Goal: Information Seeking & Learning: Learn about a topic

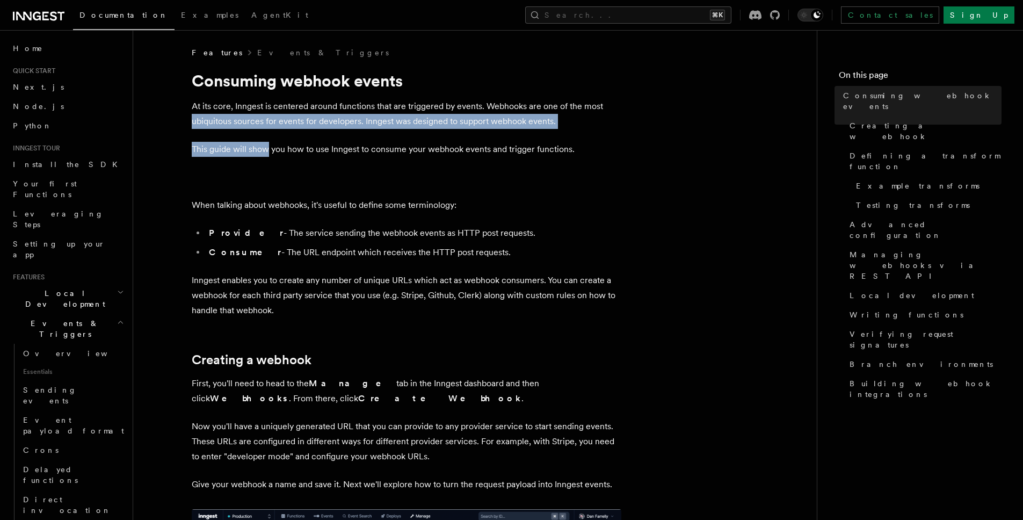
drag, startPoint x: 187, startPoint y: 118, endPoint x: 267, endPoint y: 150, distance: 85.8
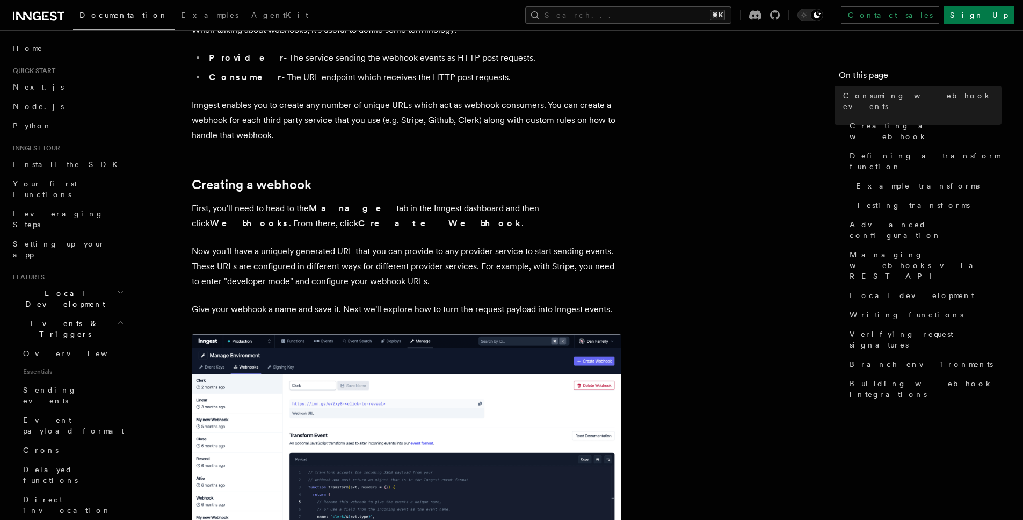
scroll to position [179, 0]
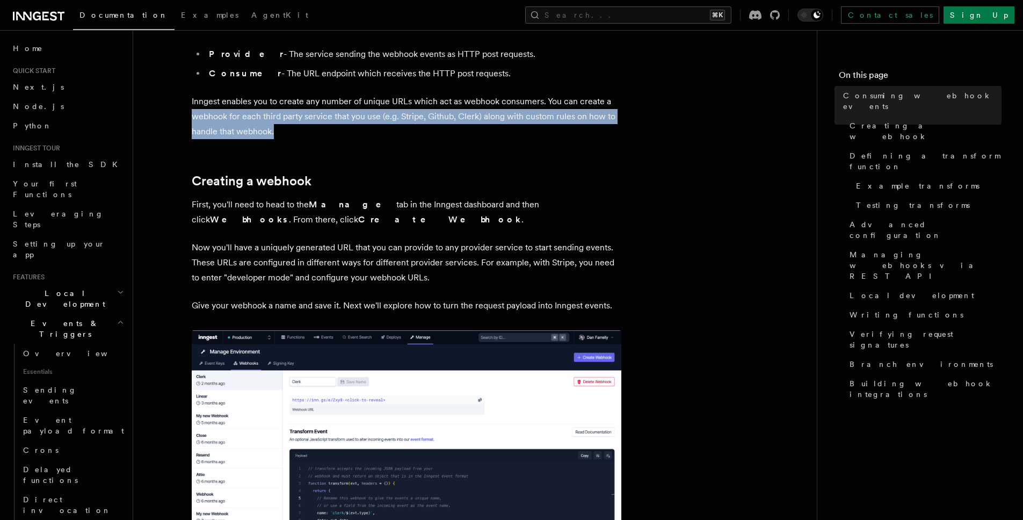
drag, startPoint x: 178, startPoint y: 117, endPoint x: 417, endPoint y: 127, distance: 239.2
click at [417, 127] on p "Inngest enables you to create any number of unique URLs which act as webhook co…" at bounding box center [407, 116] width 430 height 45
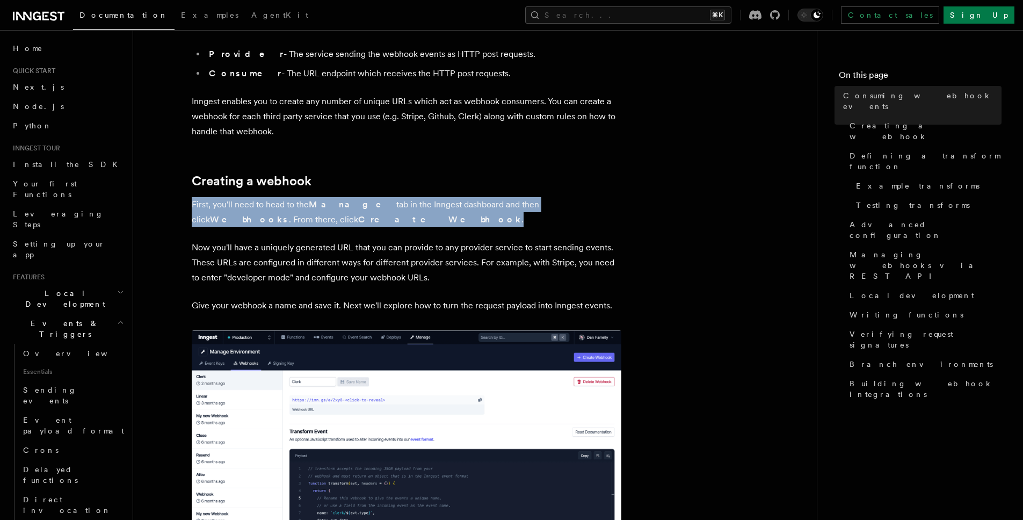
drag, startPoint x: 192, startPoint y: 203, endPoint x: 315, endPoint y: 217, distance: 123.8
click at [315, 217] on p "First, you'll need to head to the Manage tab in the Inngest dashboard and then …" at bounding box center [407, 212] width 430 height 30
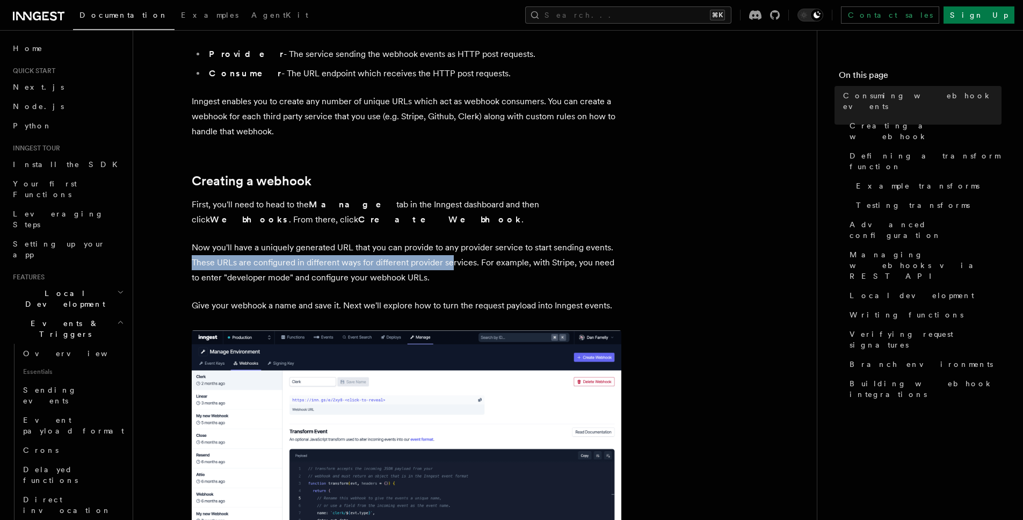
drag, startPoint x: 193, startPoint y: 260, endPoint x: 452, endPoint y: 264, distance: 258.9
click at [452, 264] on p "Now you'll have a uniquely generated URL that you can provide to any provider s…" at bounding box center [407, 262] width 430 height 45
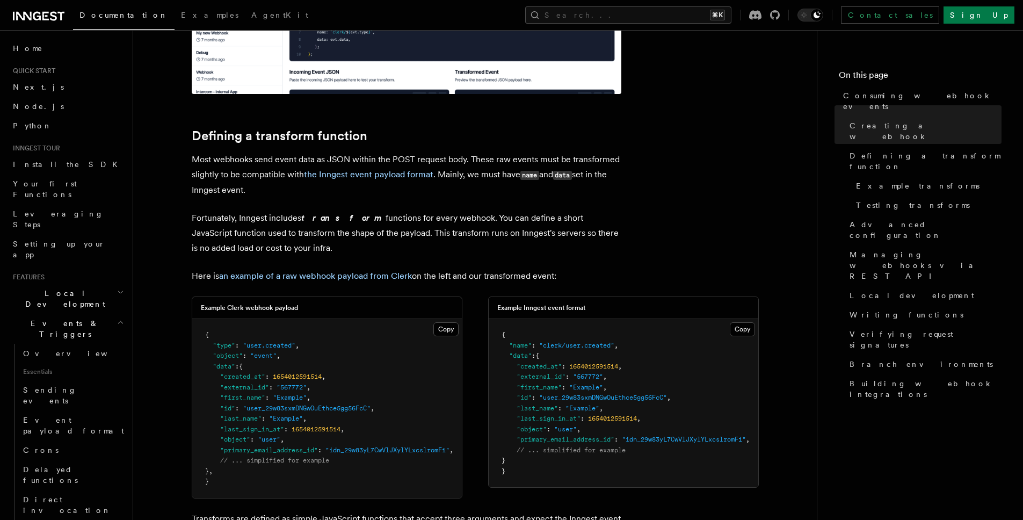
scroll to position [661, 0]
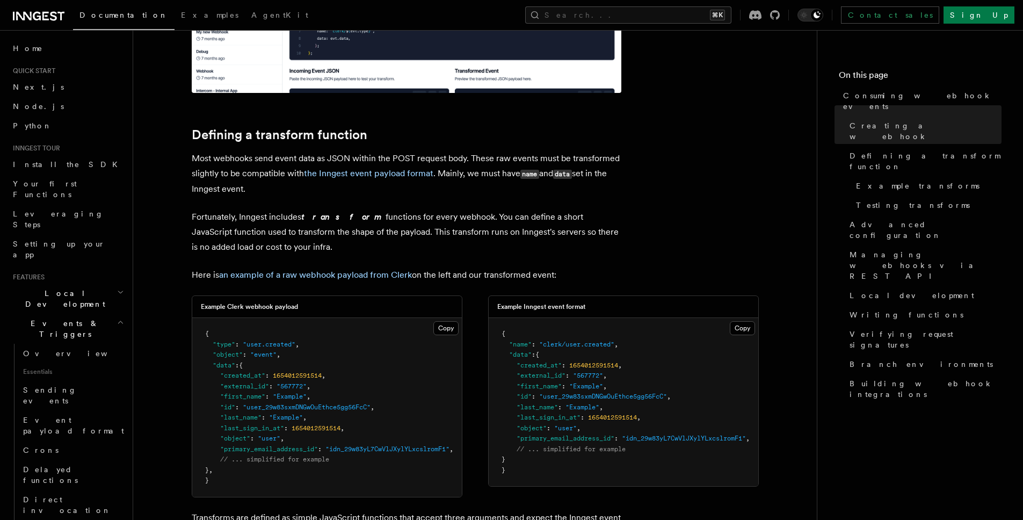
drag, startPoint x: 186, startPoint y: 173, endPoint x: 316, endPoint y: 186, distance: 130.7
click at [316, 186] on p "Most webhooks send event data as JSON within the POST request body. These raw e…" at bounding box center [407, 174] width 430 height 46
drag, startPoint x: 185, startPoint y: 215, endPoint x: 336, endPoint y: 249, distance: 154.7
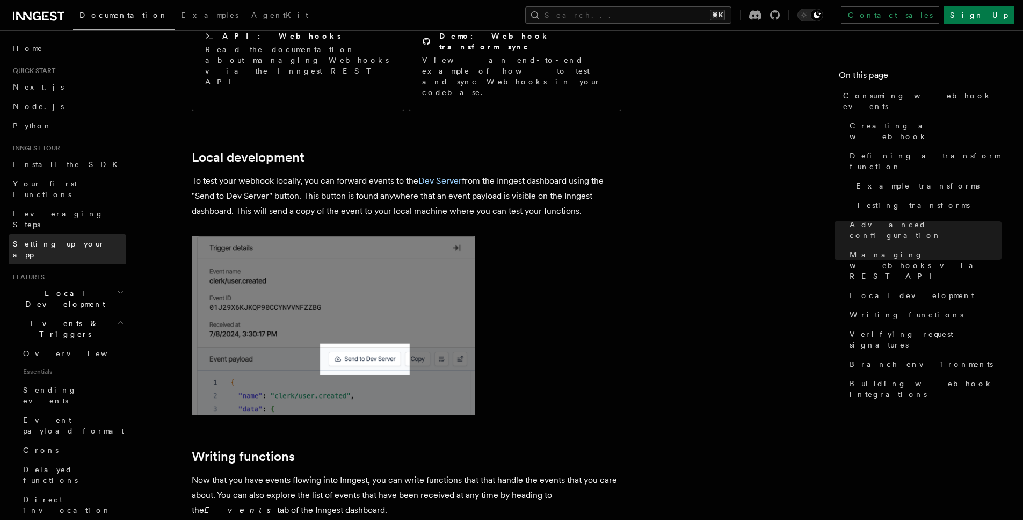
scroll to position [2344, 0]
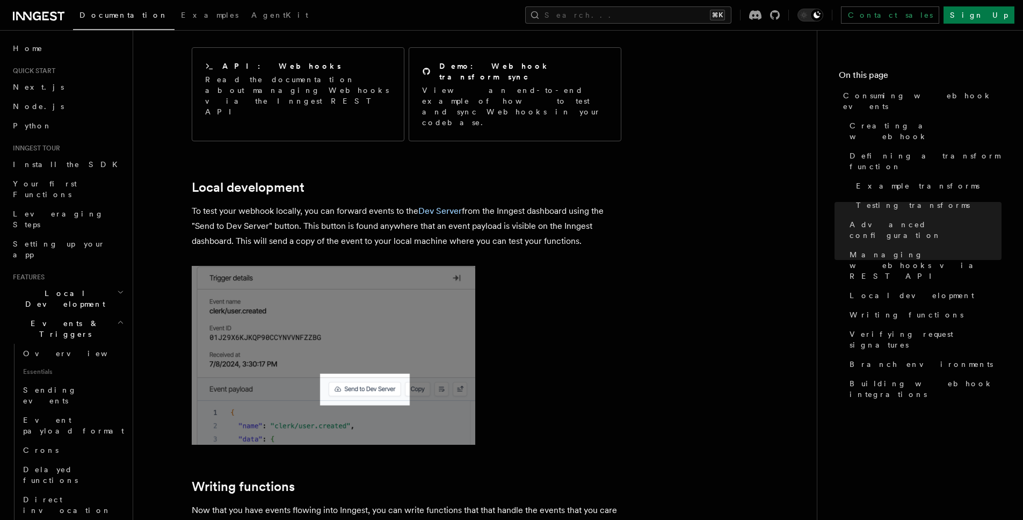
drag, startPoint x: 185, startPoint y: 158, endPoint x: 606, endPoint y: 173, distance: 421.3
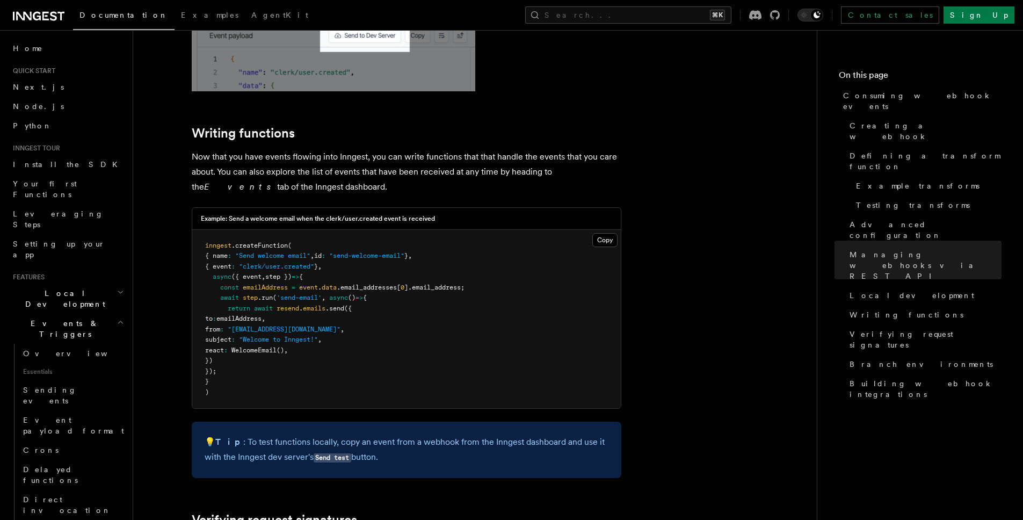
scroll to position [2685, 0]
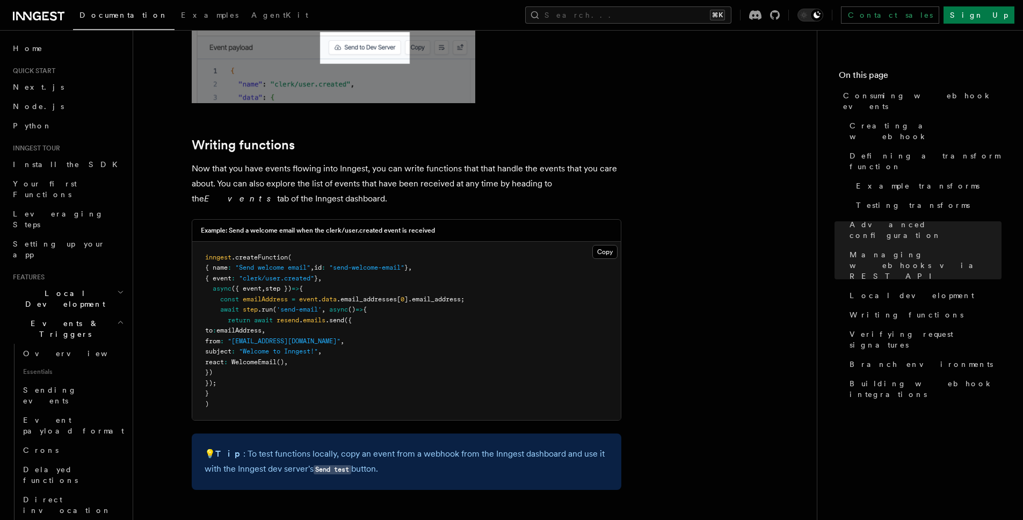
drag, startPoint x: 193, startPoint y: 102, endPoint x: 341, endPoint y: 132, distance: 151.2
click at [341, 161] on p "Now that you have events flowing into Inngest, you can write functions that tha…" at bounding box center [407, 183] width 430 height 45
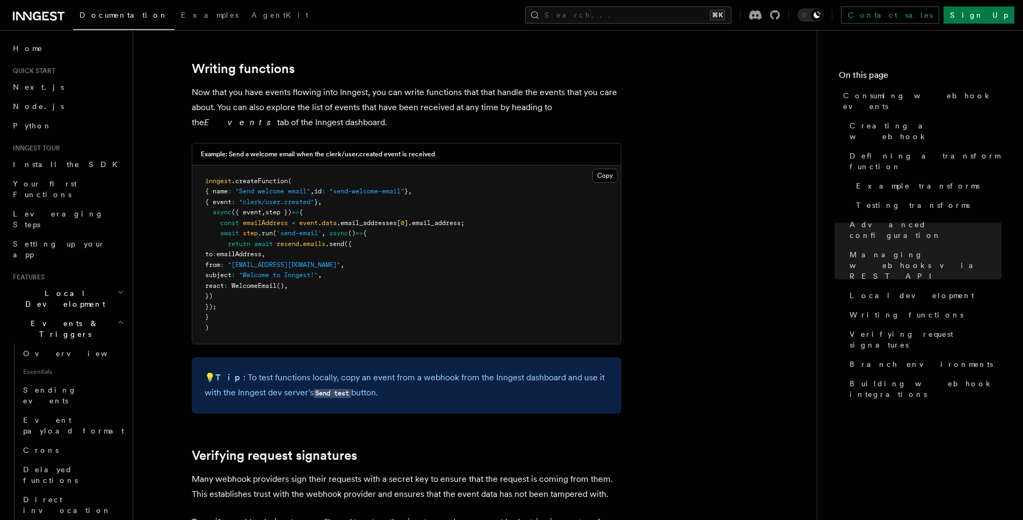
scroll to position [3019, 0]
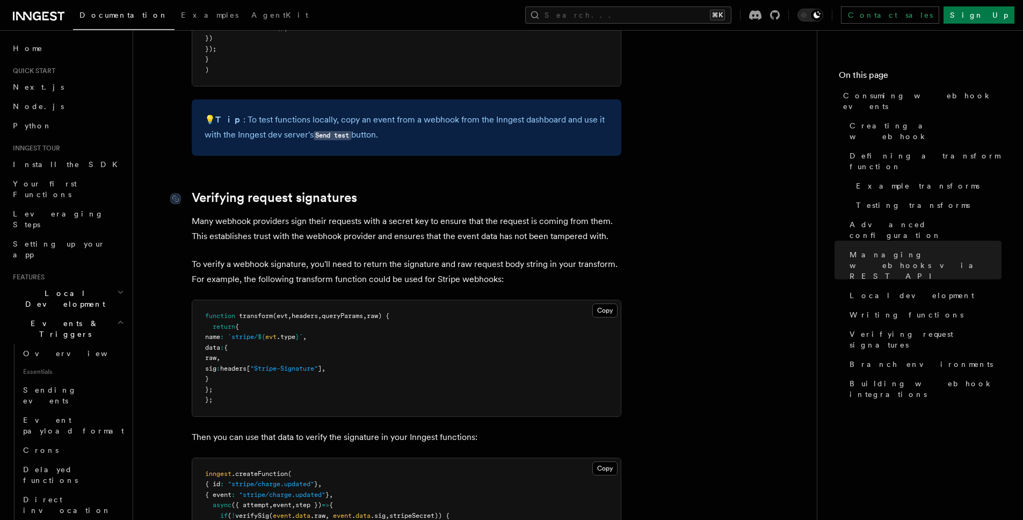
drag, startPoint x: 191, startPoint y: 122, endPoint x: 244, endPoint y: 157, distance: 63.3
drag, startPoint x: 190, startPoint y: 169, endPoint x: 302, endPoint y: 168, distance: 112.3
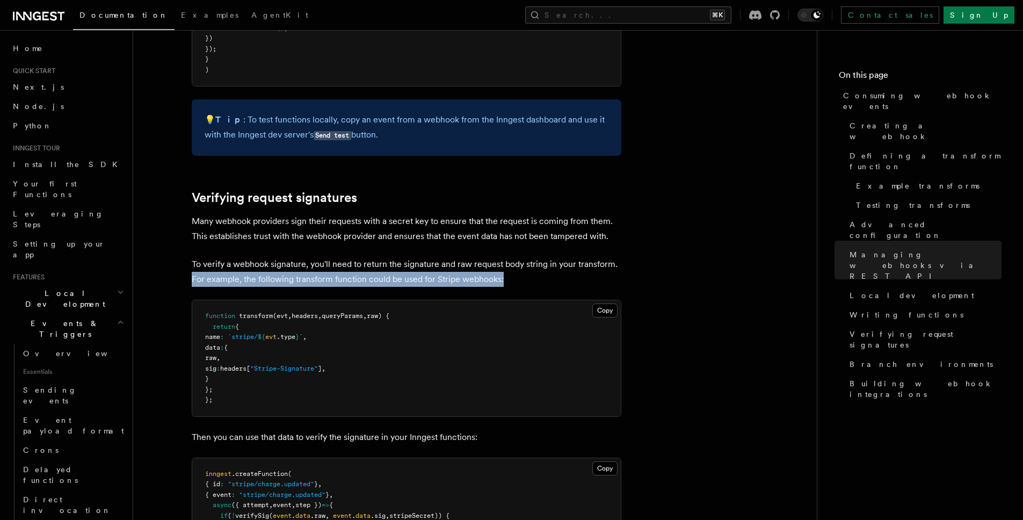
drag, startPoint x: 190, startPoint y: 208, endPoint x: 512, endPoint y: 205, distance: 321.7
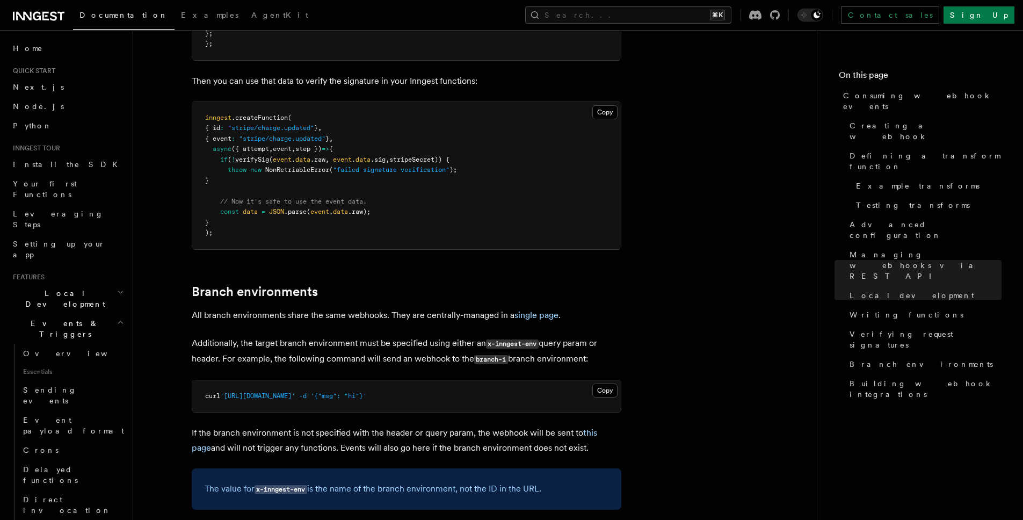
scroll to position [3377, 0]
drag, startPoint x: 193, startPoint y: 274, endPoint x: 607, endPoint y: 295, distance: 414.6
click at [607, 334] on p "Additionally, the target branch environment must be specified using either an x…" at bounding box center [407, 349] width 430 height 31
click at [608, 334] on p "Additionally, the target branch environment must be specified using either an x…" at bounding box center [407, 349] width 430 height 31
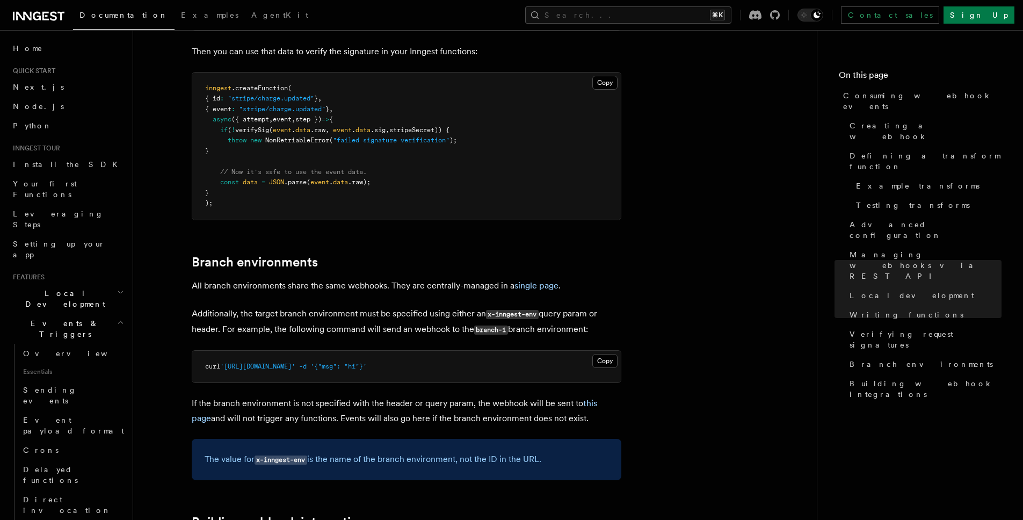
scroll to position [3410, 0]
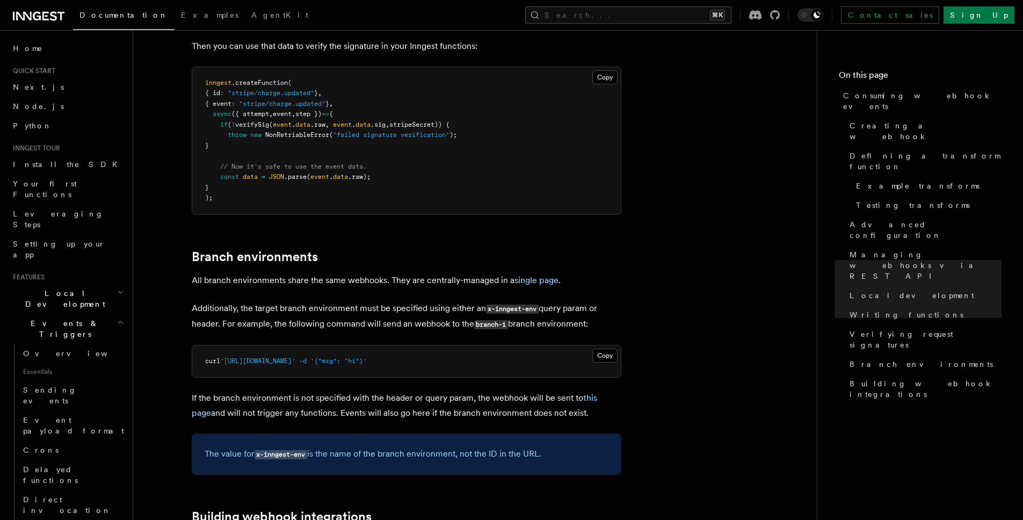
drag, startPoint x: 189, startPoint y: 332, endPoint x: 573, endPoint y: 345, distance: 384.8
click at [573, 390] on p "If the branch environment is not specified with the header or query param, the …" at bounding box center [407, 405] width 430 height 30
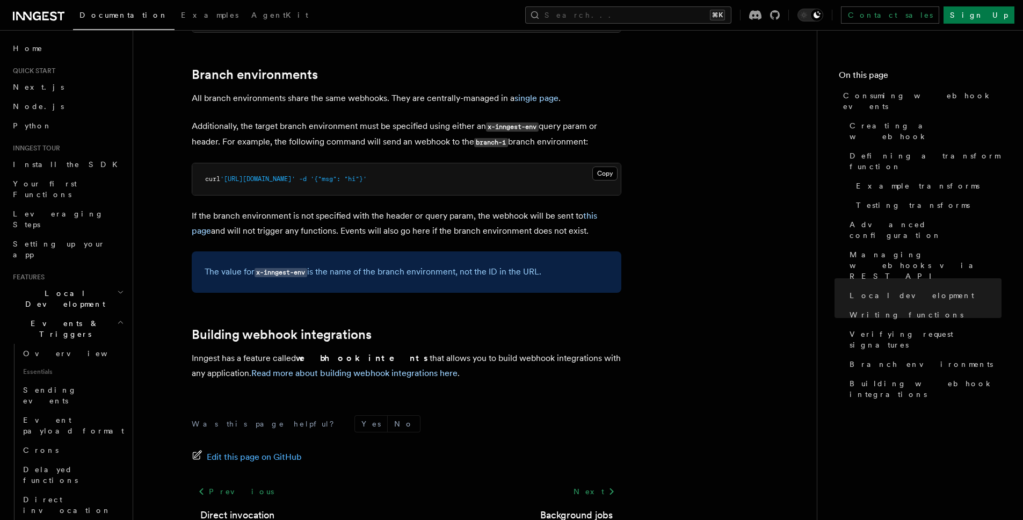
scroll to position [3597, 0]
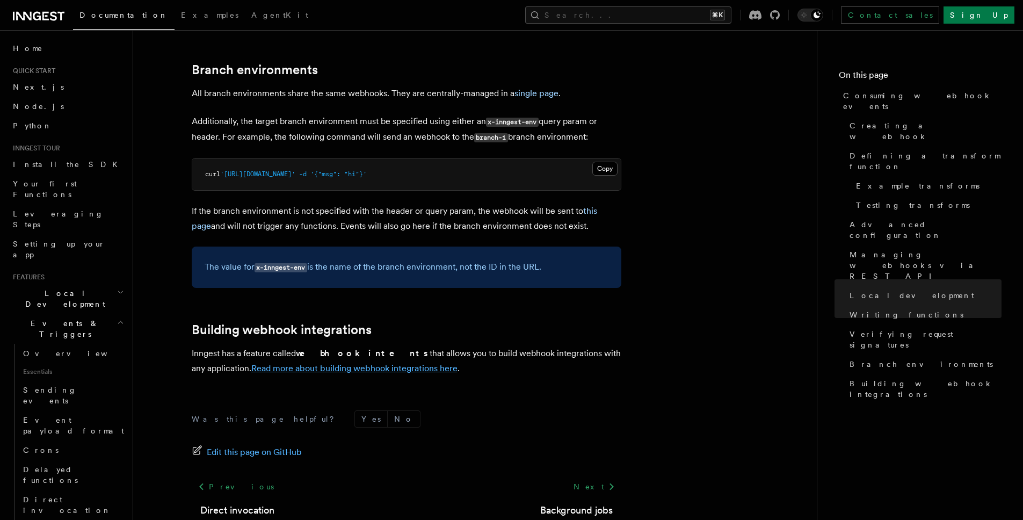
click at [357, 363] on link "Read more about building webhook integrations here" at bounding box center [354, 368] width 206 height 10
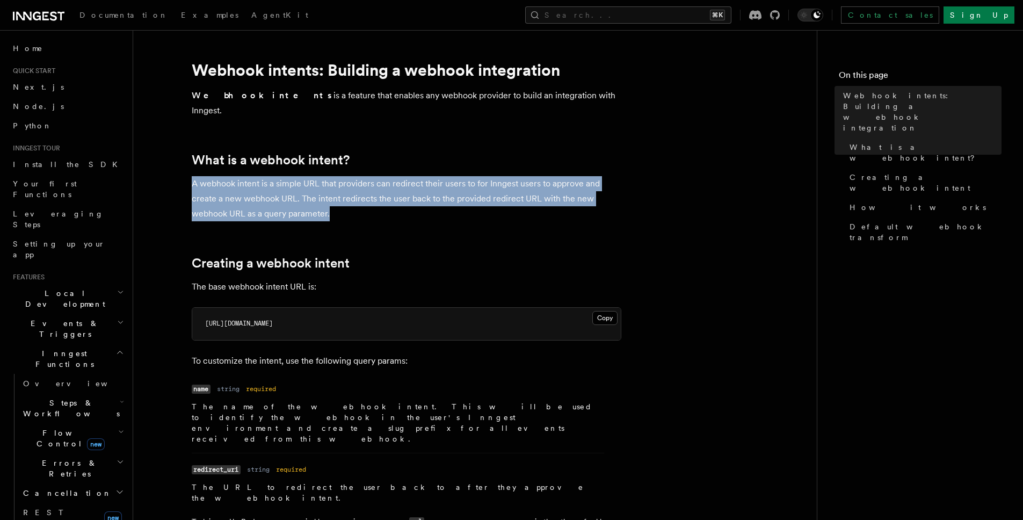
drag, startPoint x: 190, startPoint y: 167, endPoint x: 458, endPoint y: 203, distance: 270.9
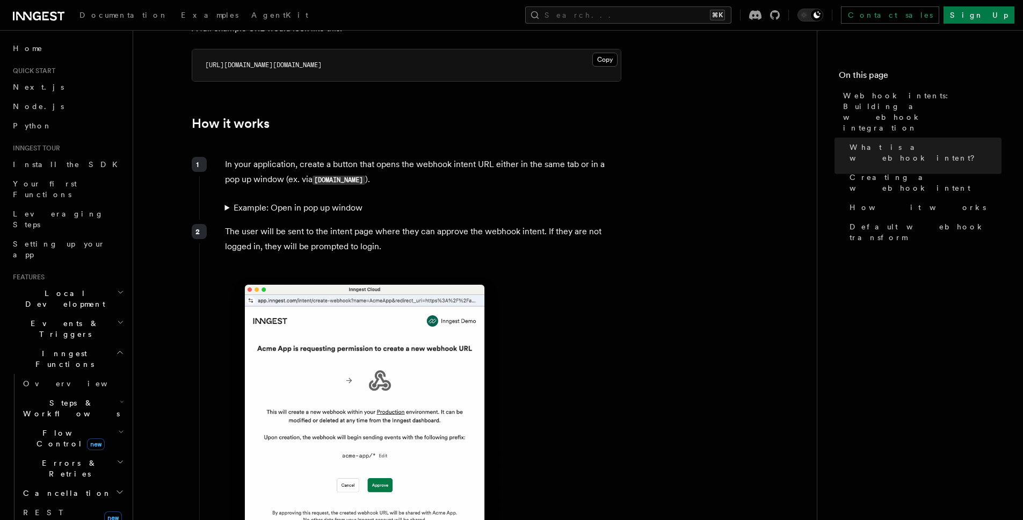
scroll to position [595, 0]
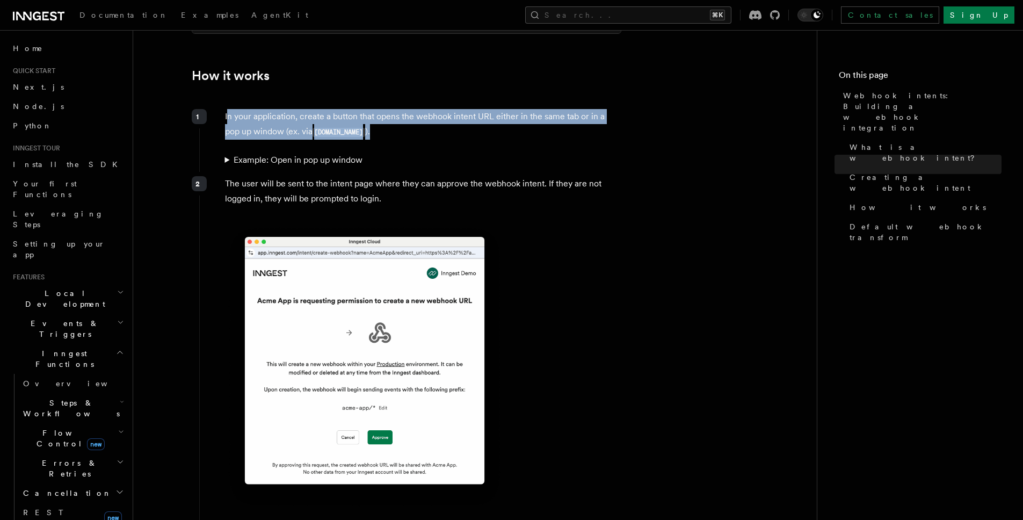
drag, startPoint x: 227, startPoint y: 64, endPoint x: 359, endPoint y: 83, distance: 132.9
click at [359, 109] on p "In your application, create a button that opens the webhook intent URL either i…" at bounding box center [423, 124] width 396 height 31
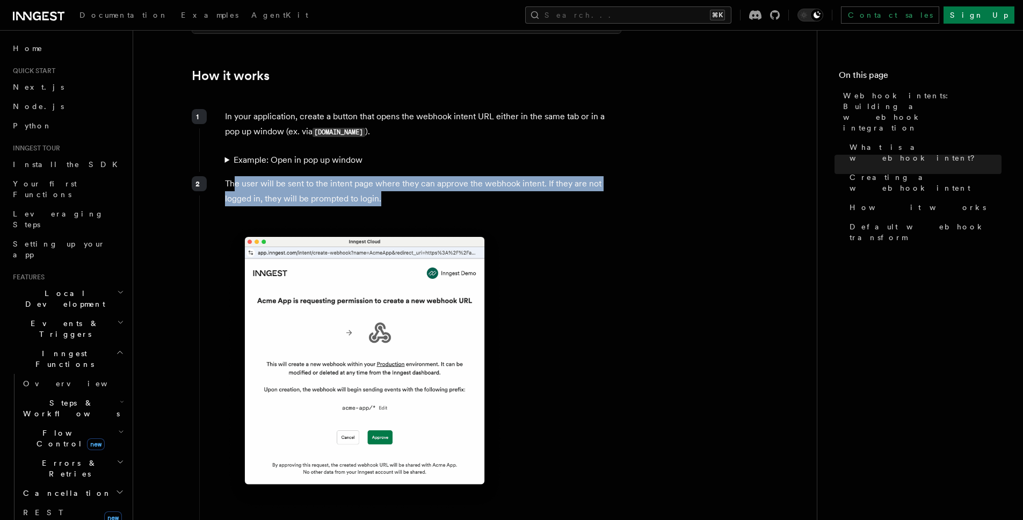
drag, startPoint x: 235, startPoint y: 134, endPoint x: 468, endPoint y: 145, distance: 233.4
click at [468, 176] on p "The user will be sent to the intent page where they can approve the webhook int…" at bounding box center [423, 191] width 396 height 30
click at [467, 176] on p "The user will be sent to the intent page where they can approve the webhook int…" at bounding box center [423, 191] width 396 height 30
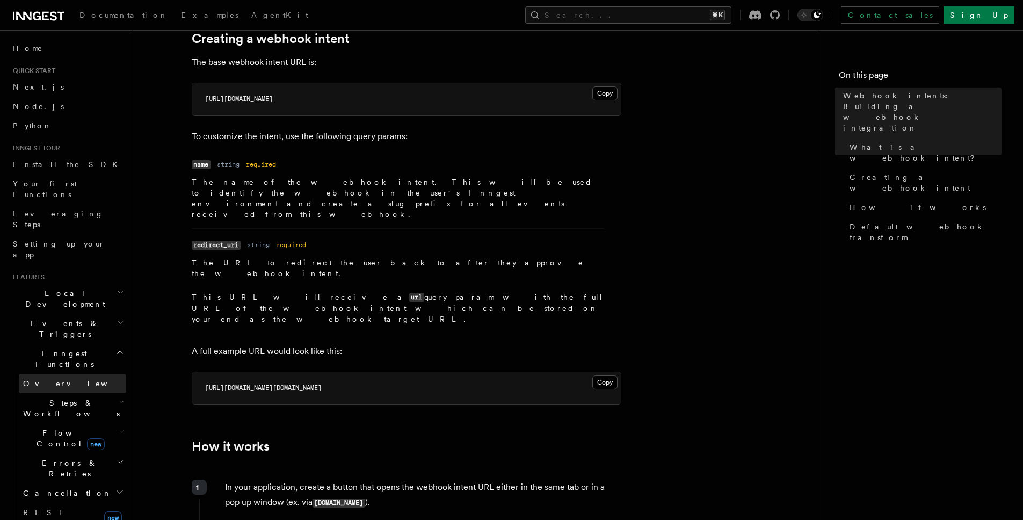
scroll to position [366, 0]
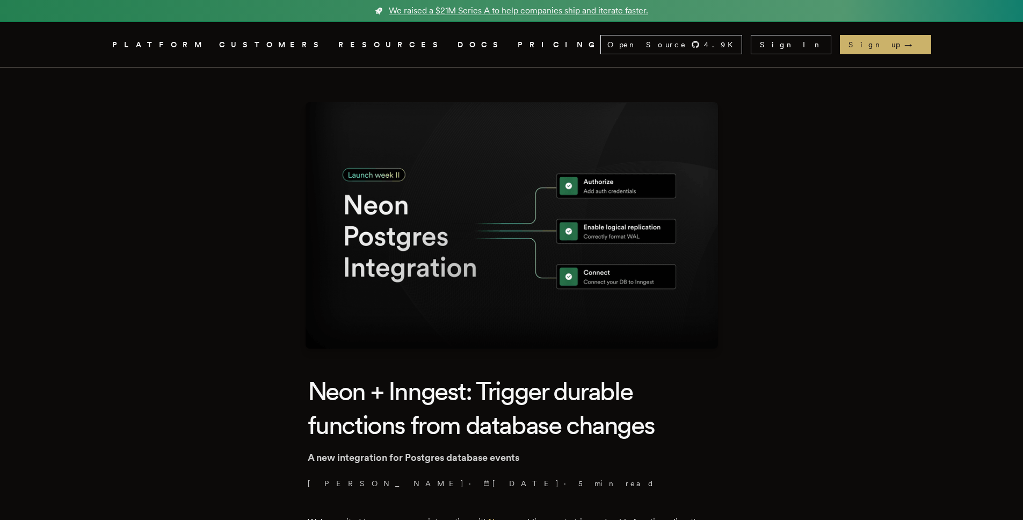
click at [441, 48] on nav "Inngest .cls-1 { fill: #FAFAF9; } PLATFORM CUSTOMERS RESOURCES DOCS PRICING Ope…" at bounding box center [511, 44] width 859 height 45
click at [518, 45] on link "PRICING" at bounding box center [559, 44] width 83 height 13
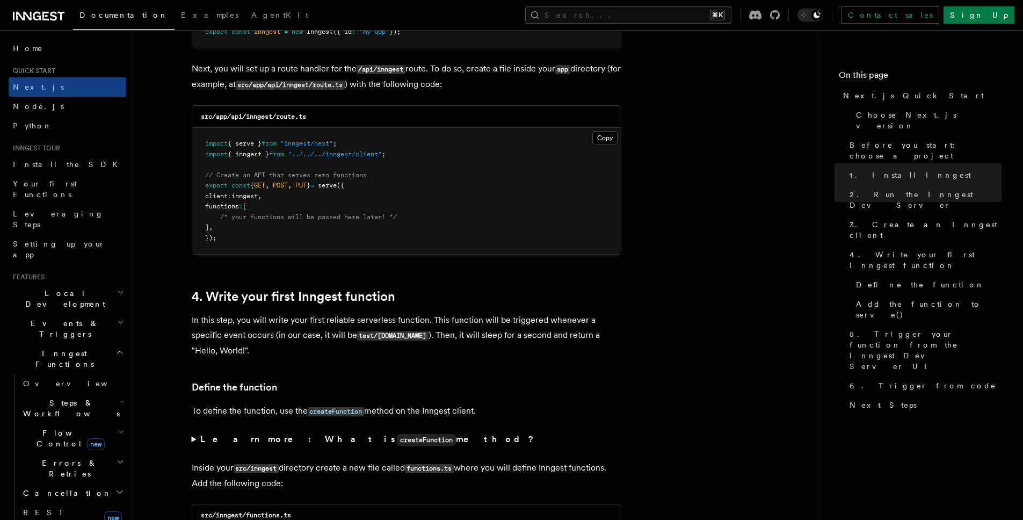
scroll to position [1706, 0]
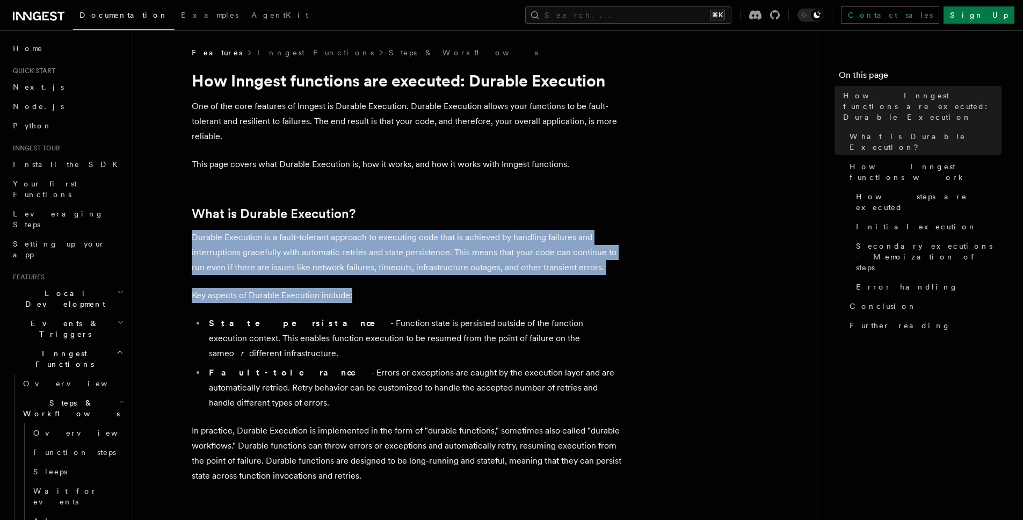
drag, startPoint x: 190, startPoint y: 239, endPoint x: 380, endPoint y: 293, distance: 197.2
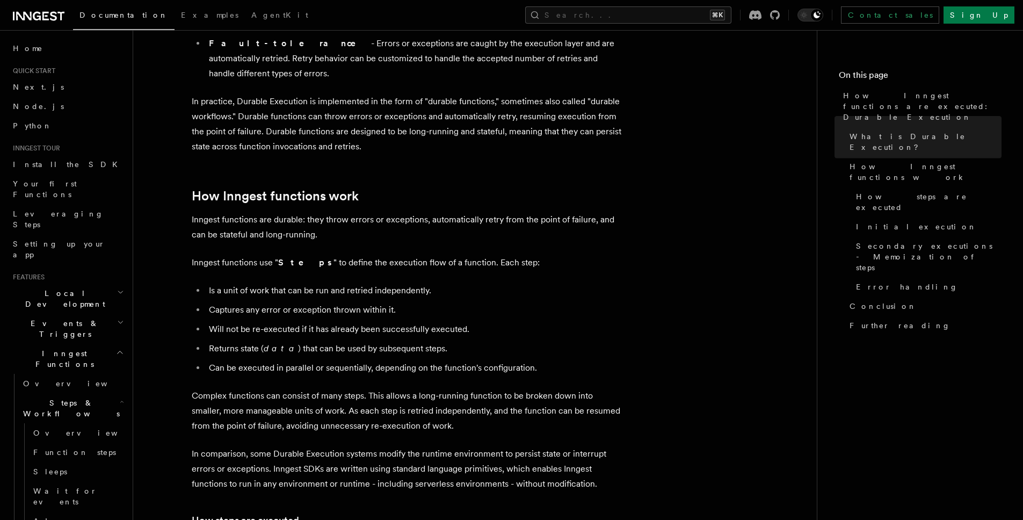
scroll to position [403, 0]
